Goal: Task Accomplishment & Management: Manage account settings

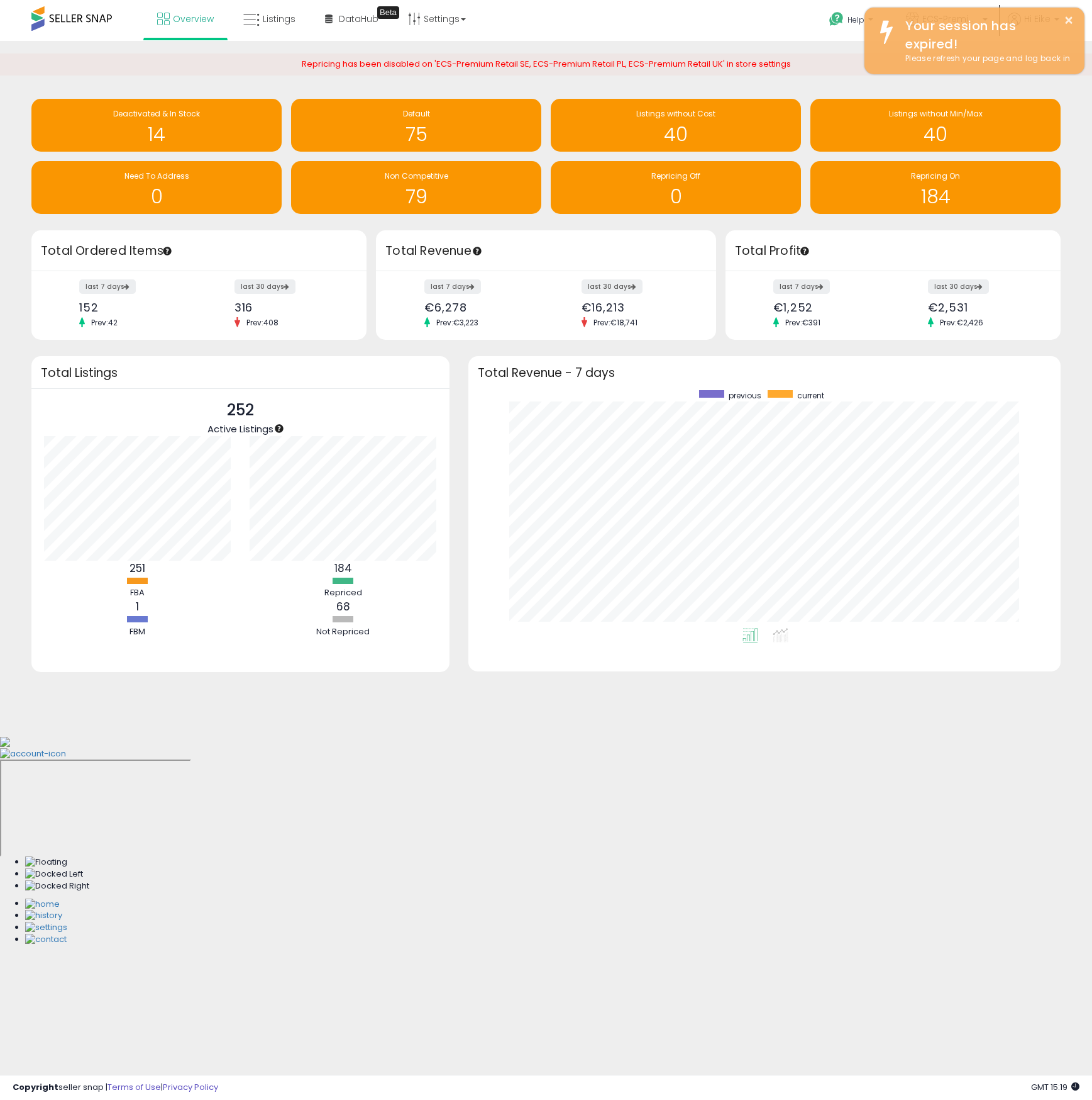
scroll to position [238, 568]
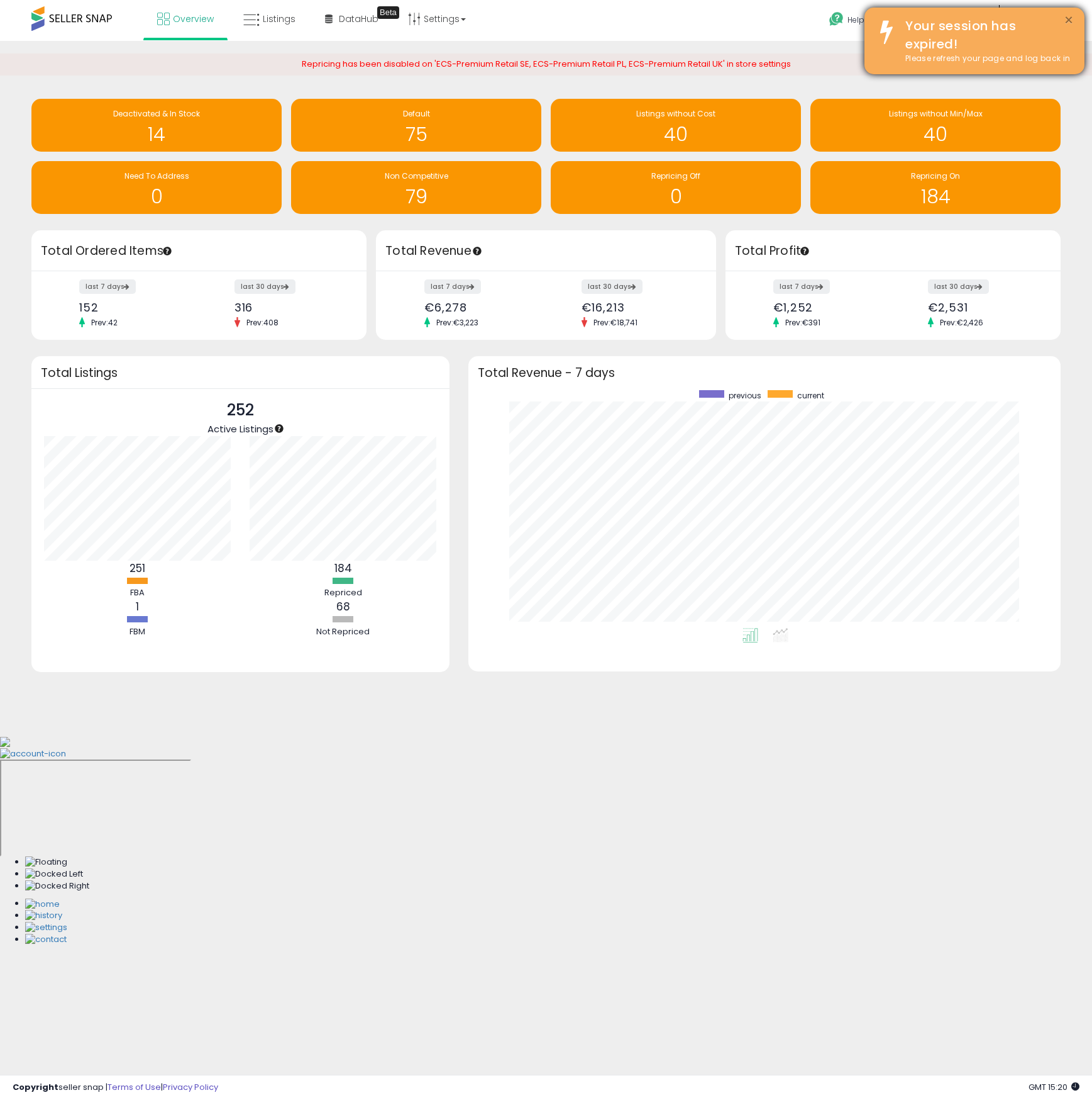
click at [1066, 19] on button "×" at bounding box center [1069, 20] width 10 height 16
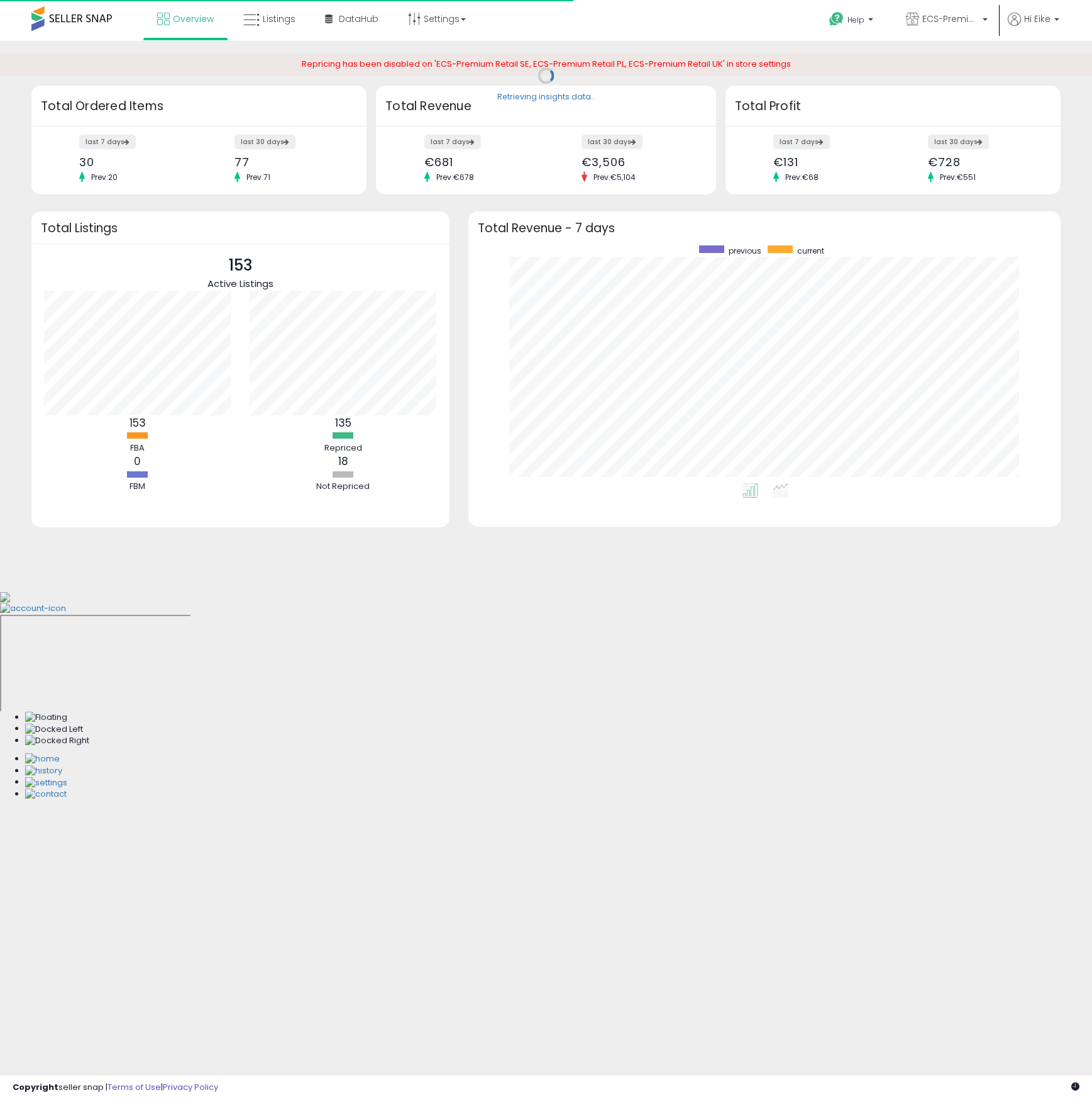
scroll to position [238, 568]
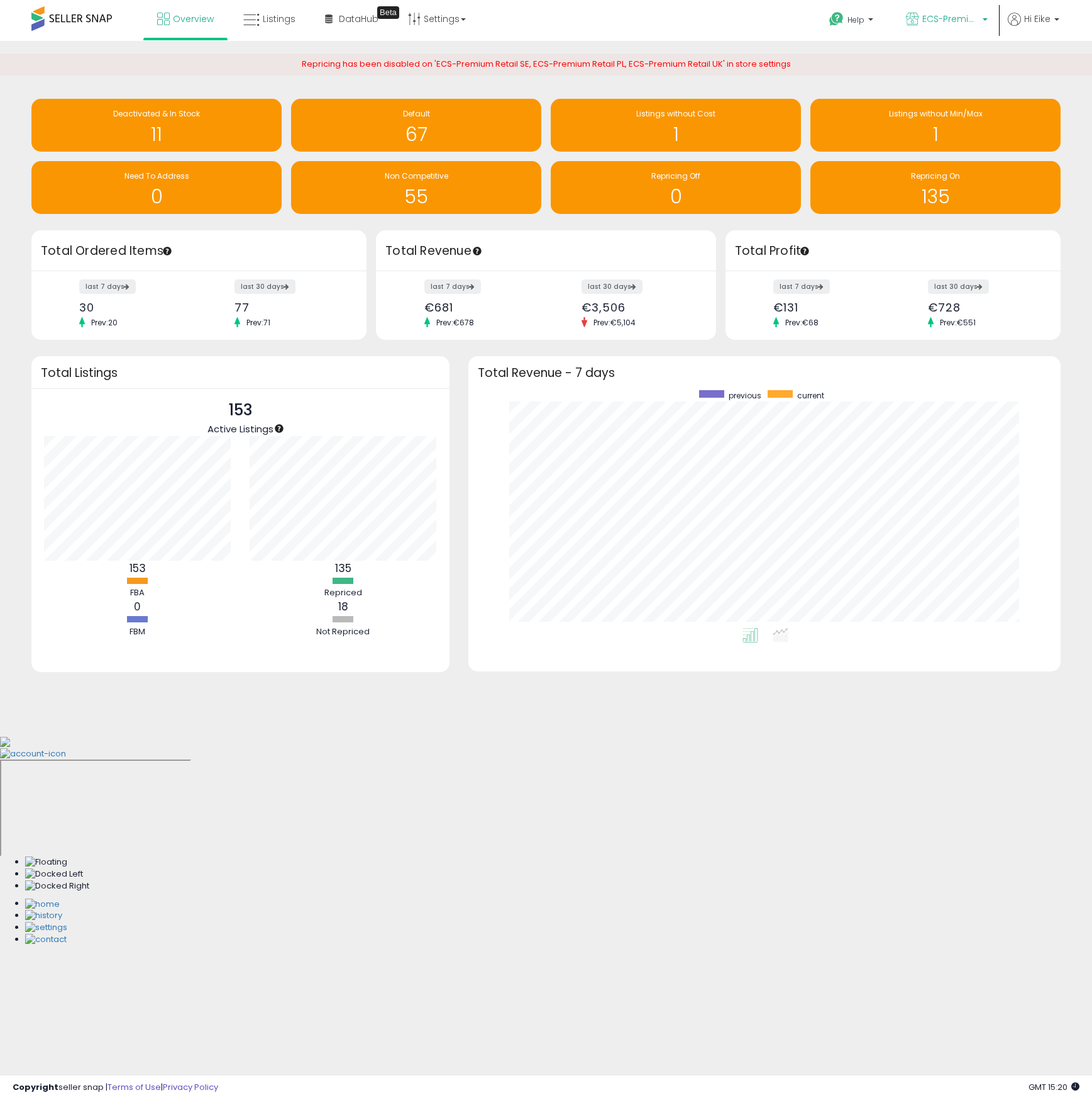
click at [960, 23] on span "ECS-Premium Retail IT" at bounding box center [951, 19] width 57 height 13
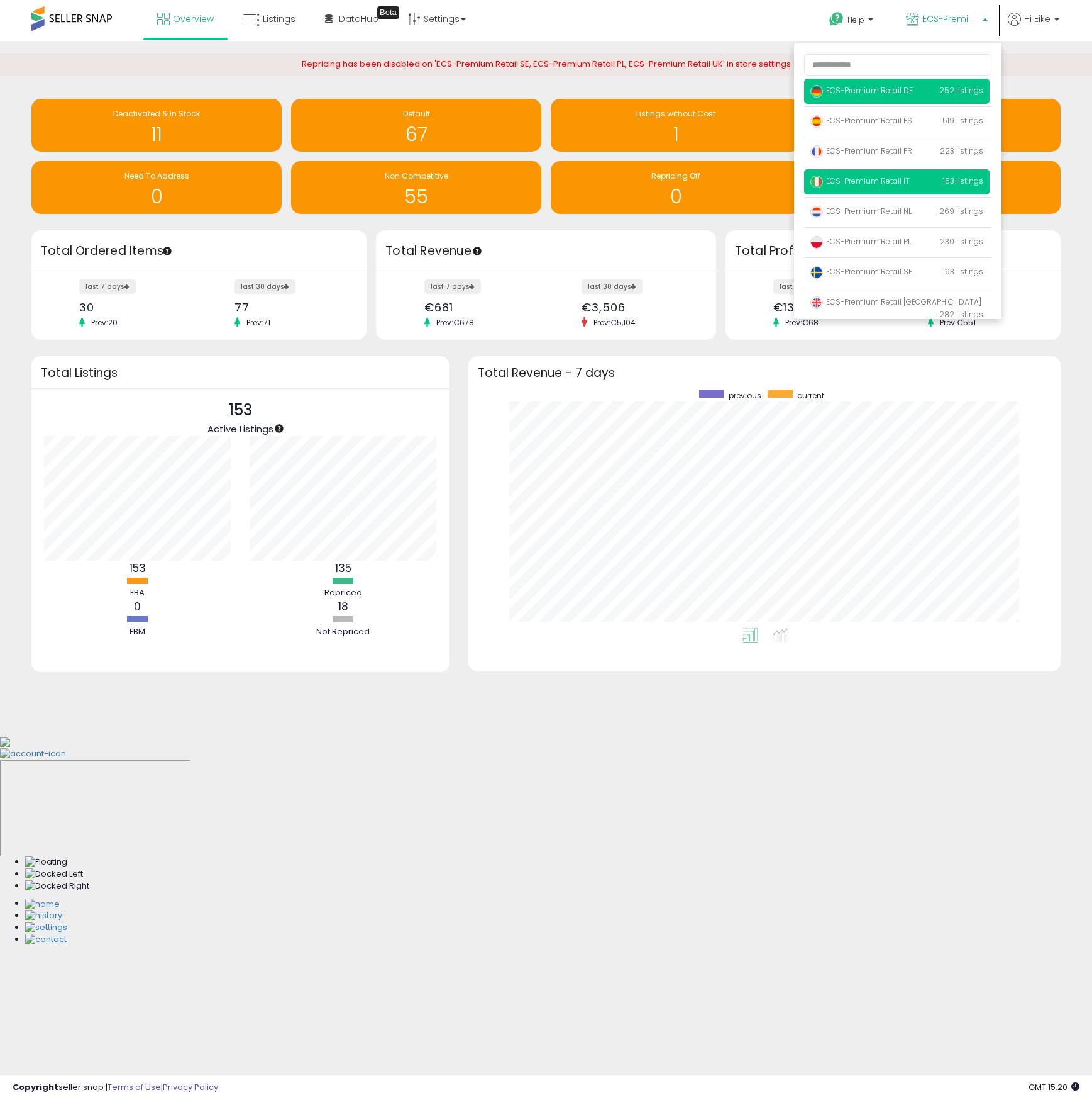
click at [925, 89] on p "ECS-Premium Retail DE 252 listings" at bounding box center [896, 91] width 185 height 25
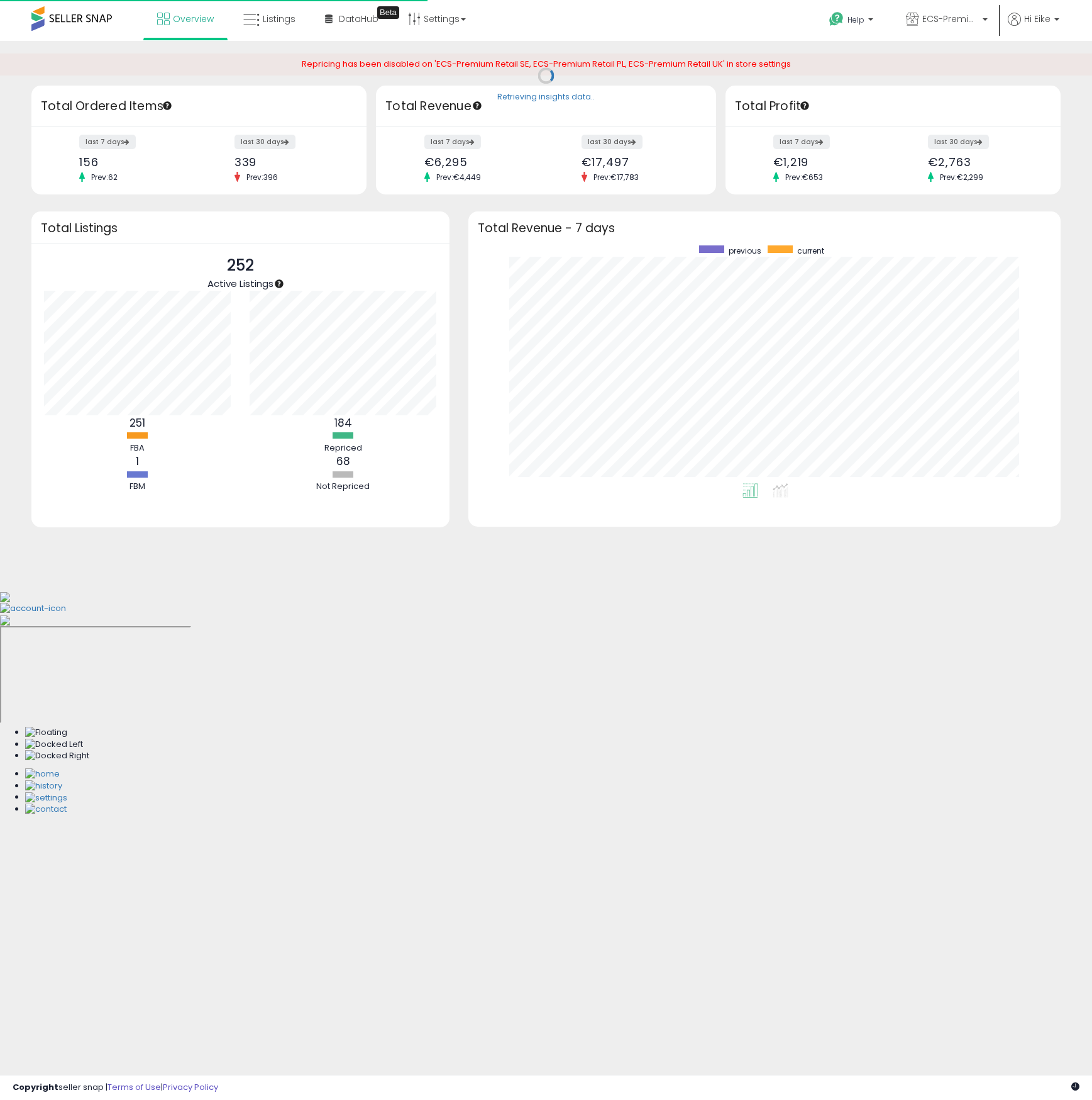
scroll to position [238, 568]
